Goal: Navigation & Orientation: Find specific page/section

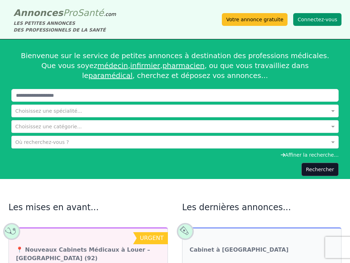
click at [315, 19] on button "Connectez-vous" at bounding box center [317, 19] width 48 height 13
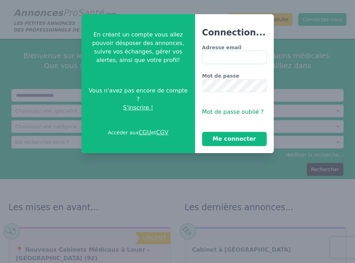
click at [217, 55] on input "Adresse email" at bounding box center [234, 57] width 65 height 13
type input "**********"
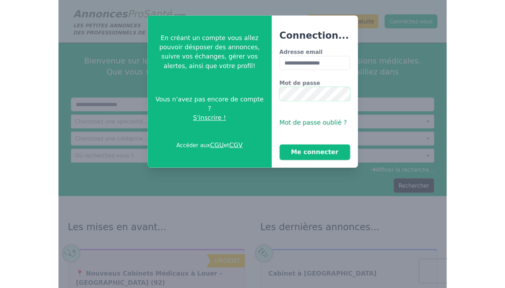
scroll to position [0, 6]
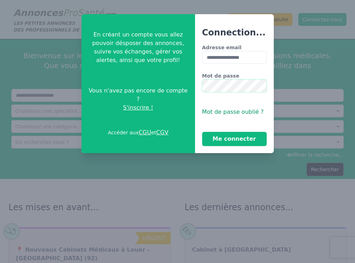
click at [202, 132] on button "Me connecter" at bounding box center [234, 139] width 65 height 14
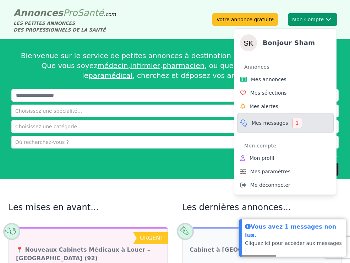
click at [274, 122] on span "Mes messages" at bounding box center [269, 123] width 37 height 7
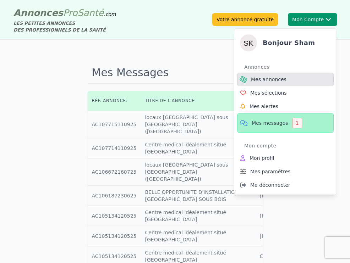
click at [266, 76] on span "Mes annonces" at bounding box center [268, 79] width 35 height 7
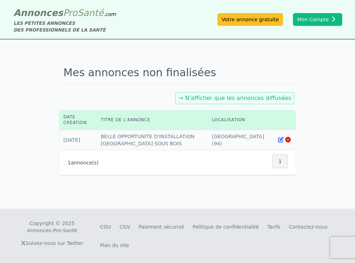
click at [240, 136] on td "Localisation : [GEOGRAPHIC_DATA] (94)" at bounding box center [240, 140] width 66 height 20
click at [235, 98] on link "→ N'afficher que les annonces diffusées" at bounding box center [234, 98] width 113 height 7
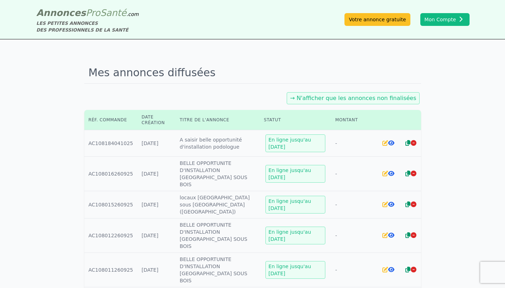
click at [349, 143] on icon at bounding box center [391, 143] width 6 height 6
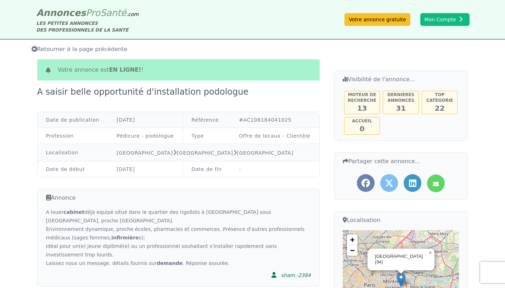
scroll to position [1, 0]
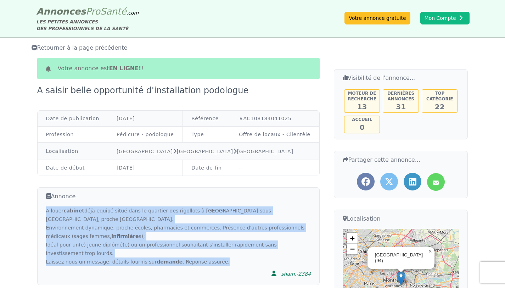
drag, startPoint x: 47, startPoint y: 209, endPoint x: 233, endPoint y: 254, distance: 191.5
click at [233, 254] on div "A louer cabinet déjà equipé situé dans le quartier des rigollots à [GEOGRAPHIC_…" at bounding box center [178, 236] width 265 height 60
copy div "A louer cabinet déjà equipé situé dans le quartier des rigollots à [GEOGRAPHIC_…"
